Goal: Find specific page/section: Find specific page/section

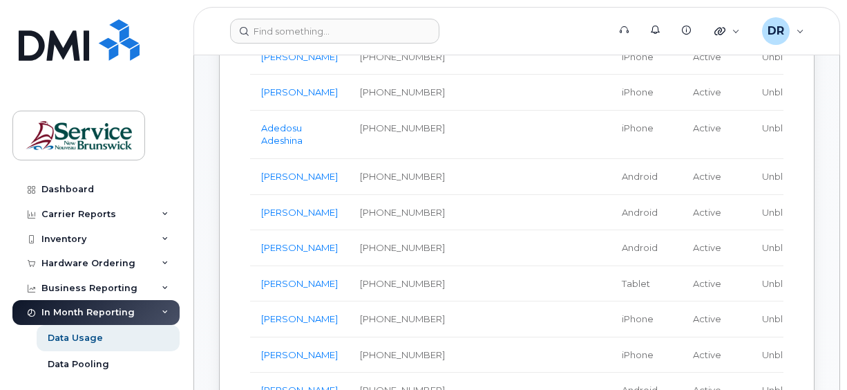
scroll to position [415, 0]
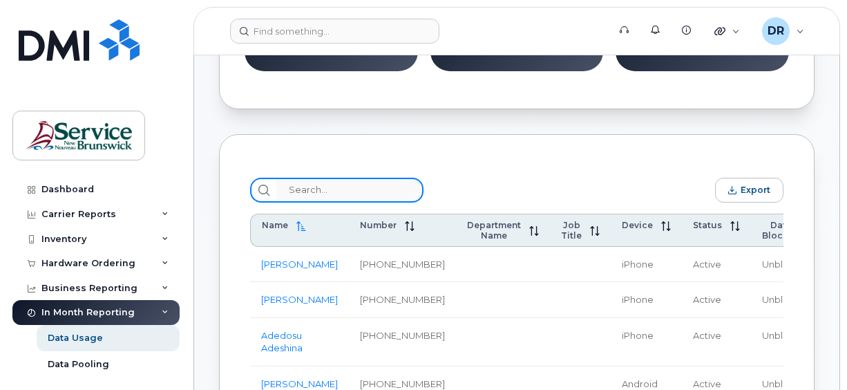
click at [319, 192] on input "search" at bounding box center [349, 190] width 147 height 25
drag, startPoint x: 337, startPoint y: 182, endPoint x: 345, endPoint y: 152, distance: 31.5
click at [336, 182] on input "search" at bounding box center [349, 190] width 147 height 25
paste input "[PERSON_NAME]"
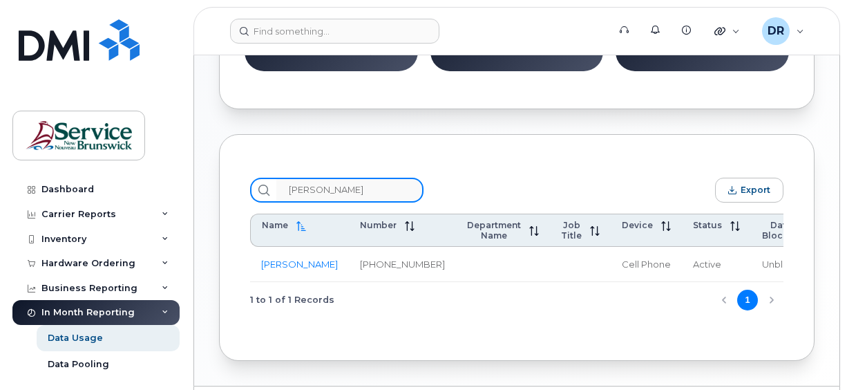
drag, startPoint x: 373, startPoint y: 195, endPoint x: 247, endPoint y: 231, distance: 130.8
click at [247, 231] on div "[PERSON_NAME] Export Name Number Department Name Job Title Device Status Data B…" at bounding box center [517, 247] width 545 height 151
paste input "[PERSON_NAME]"
type input "[PERSON_NAME]"
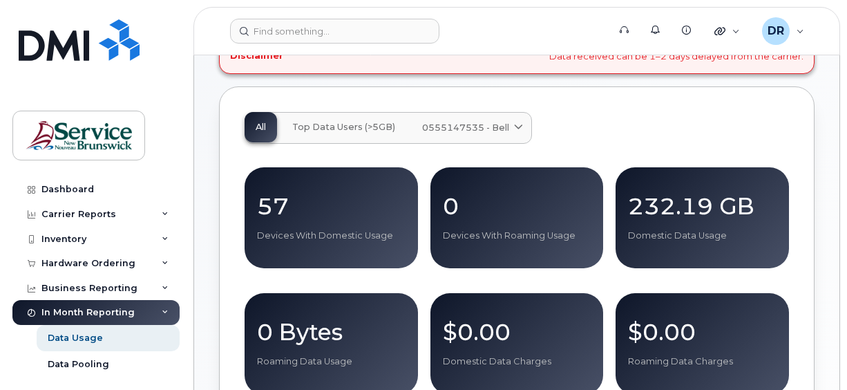
scroll to position [0, 0]
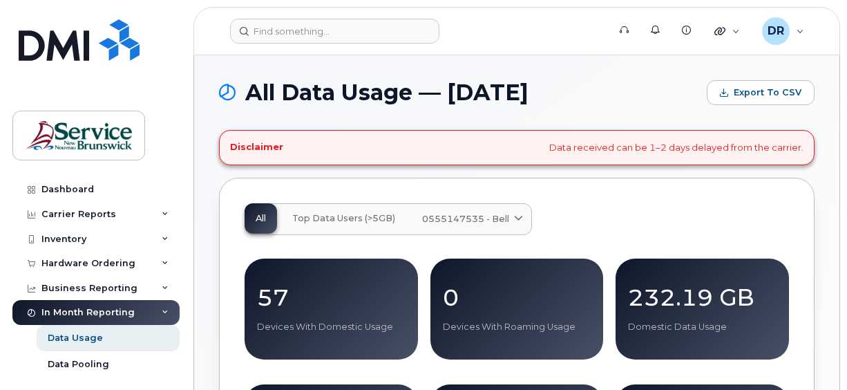
click at [598, 144] on div "Disclaimer Data received can be 1–2 days delayed from the carrier." at bounding box center [517, 147] width 596 height 35
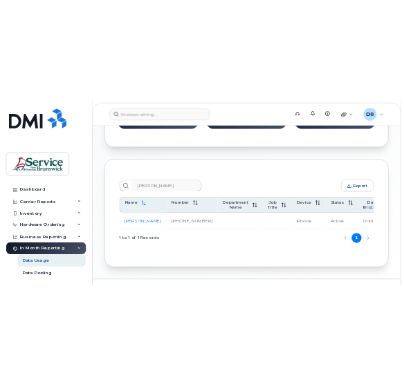
scroll to position [473, 0]
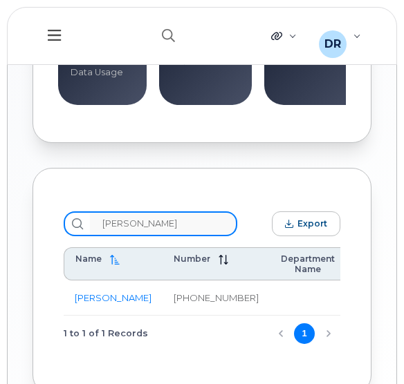
click at [138, 228] on input "[PERSON_NAME]" at bounding box center [163, 223] width 147 height 25
drag, startPoint x: 188, startPoint y: 228, endPoint x: 28, endPoint y: 292, distance: 172.7
click at [3, 299] on body "Support Alerts Knowledge Base Quicklinks Suspend / Cancel Device Change SIM Car…" at bounding box center [202, 0] width 404 height 947
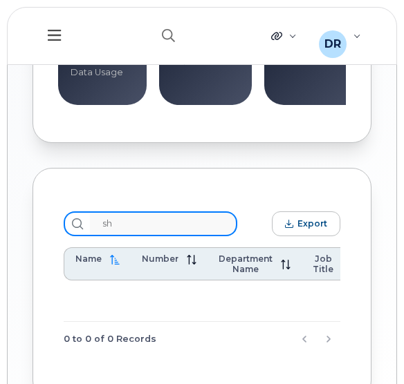
type input "s"
type input "k"
type input "e"
type input "n"
